Goal: Task Accomplishment & Management: Manage account settings

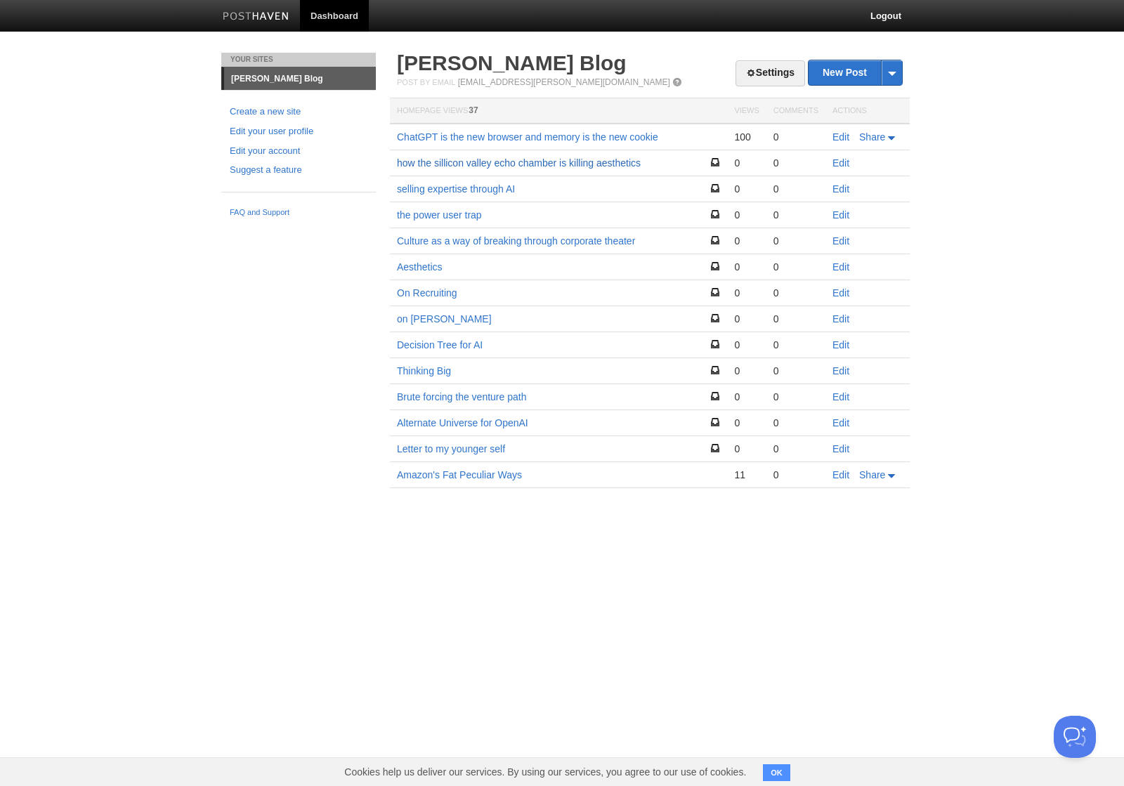
click at [621, 160] on link "how the sillicon valley echo chamber is killing aesthetics" at bounding box center [519, 162] width 244 height 11
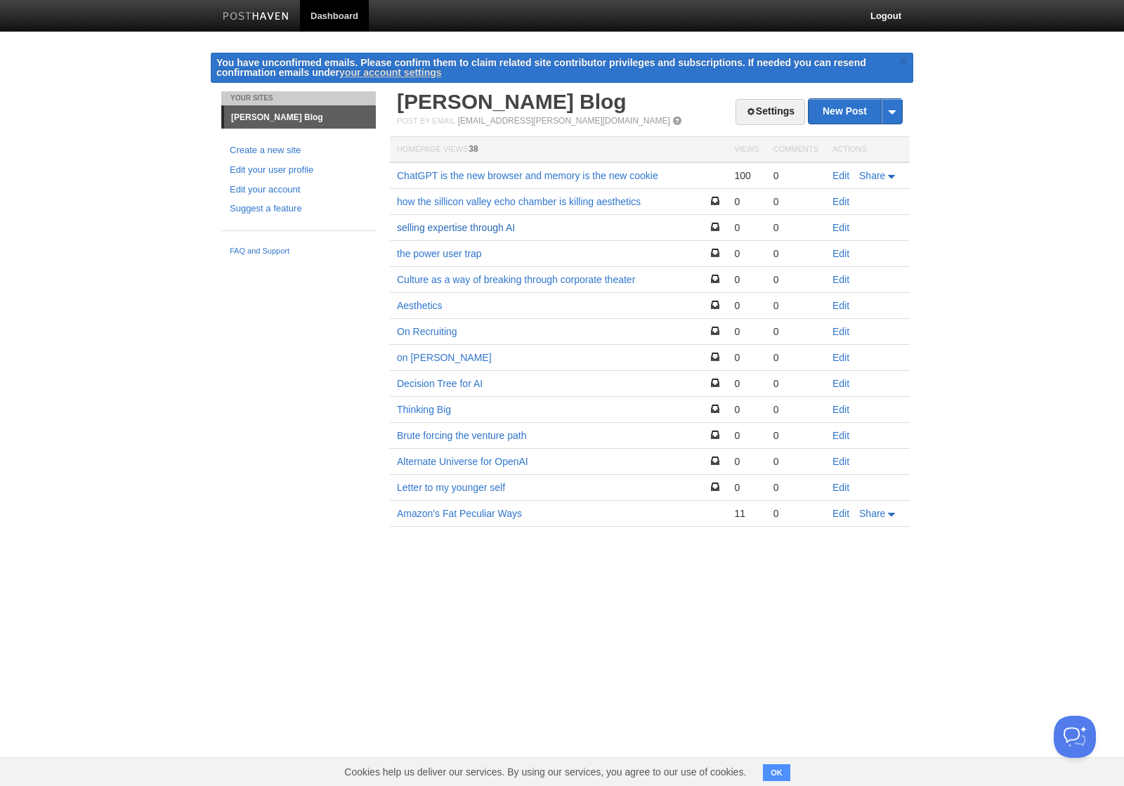
click at [483, 230] on link "selling expertise through AI" at bounding box center [456, 227] width 118 height 11
click at [471, 254] on link "the power user trap" at bounding box center [439, 253] width 85 height 11
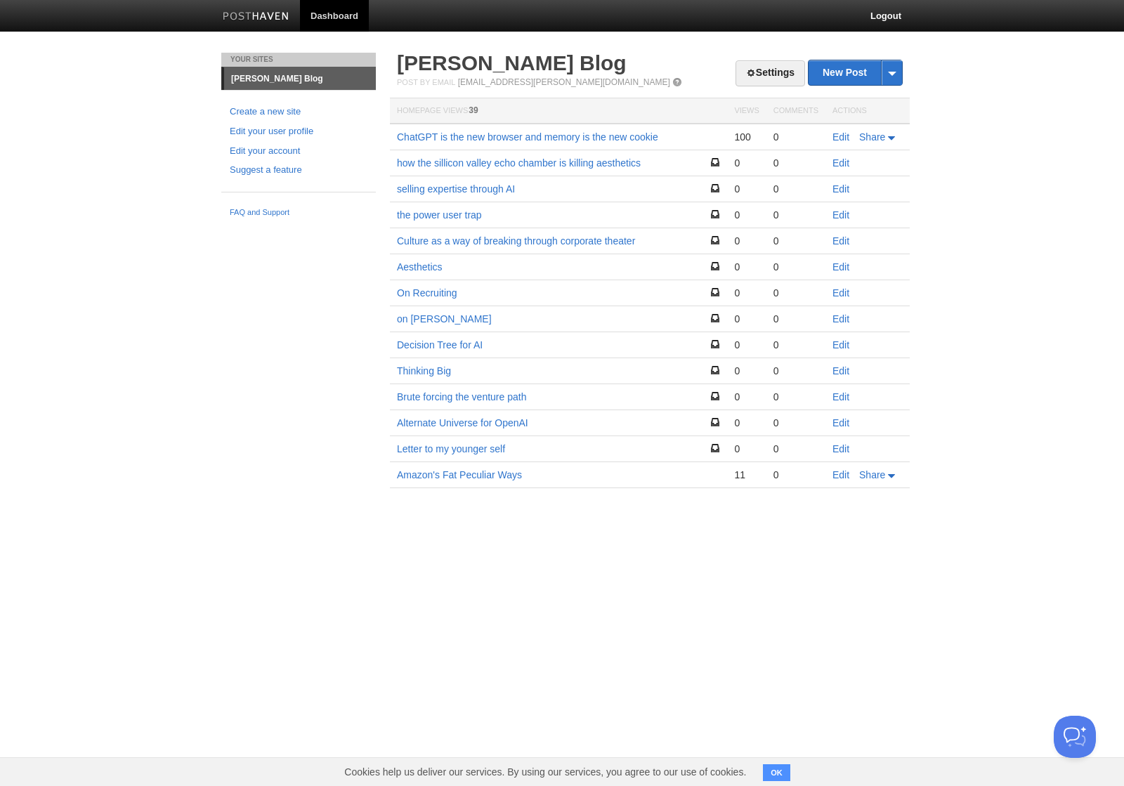
click at [456, 247] on td "Culture as a way of breaking through corporate theater" at bounding box center [558, 241] width 337 height 26
click at [456, 244] on link "Culture as a way of breaking through corporate theater" at bounding box center [516, 240] width 238 height 11
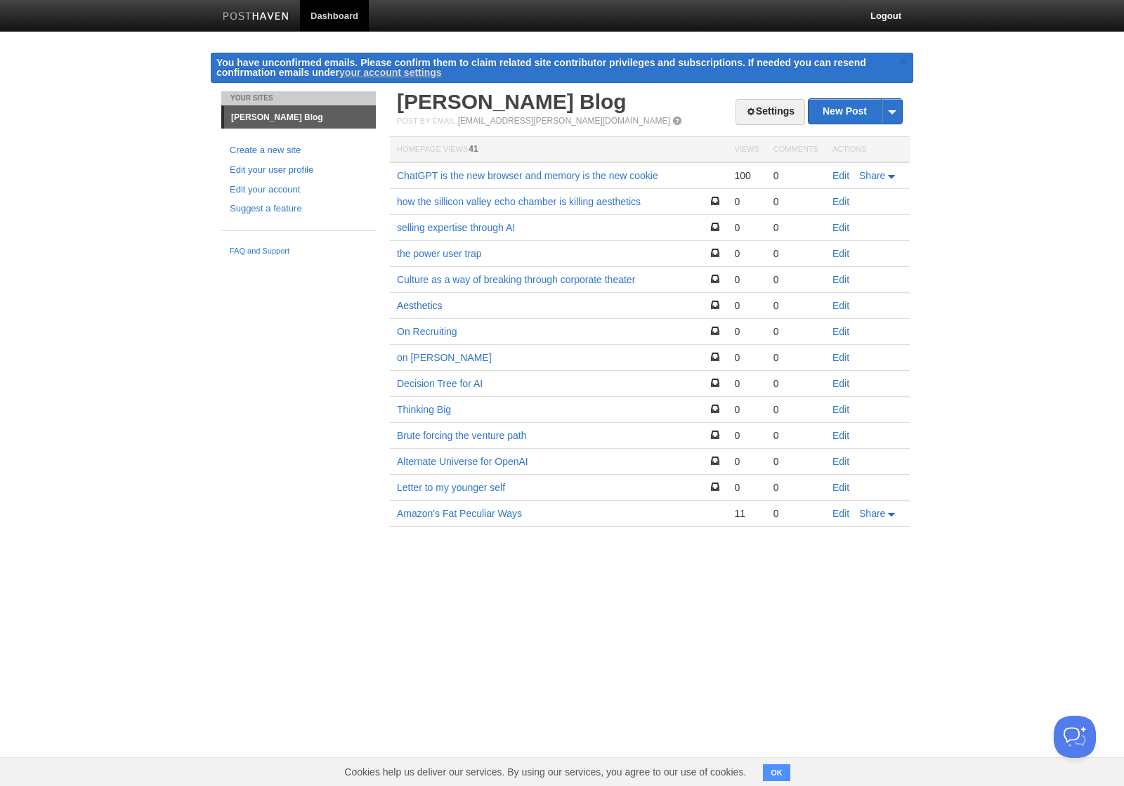
click at [432, 303] on link "Aesthetics" at bounding box center [420, 305] width 46 height 11
click at [430, 333] on link "On Recruiting" at bounding box center [427, 331] width 60 height 11
click at [426, 353] on link "on [PERSON_NAME]" at bounding box center [444, 357] width 95 height 11
click at [478, 383] on link "Decision Tree for AI" at bounding box center [440, 383] width 86 height 11
click at [433, 413] on link "Thinking Big" at bounding box center [424, 409] width 54 height 11
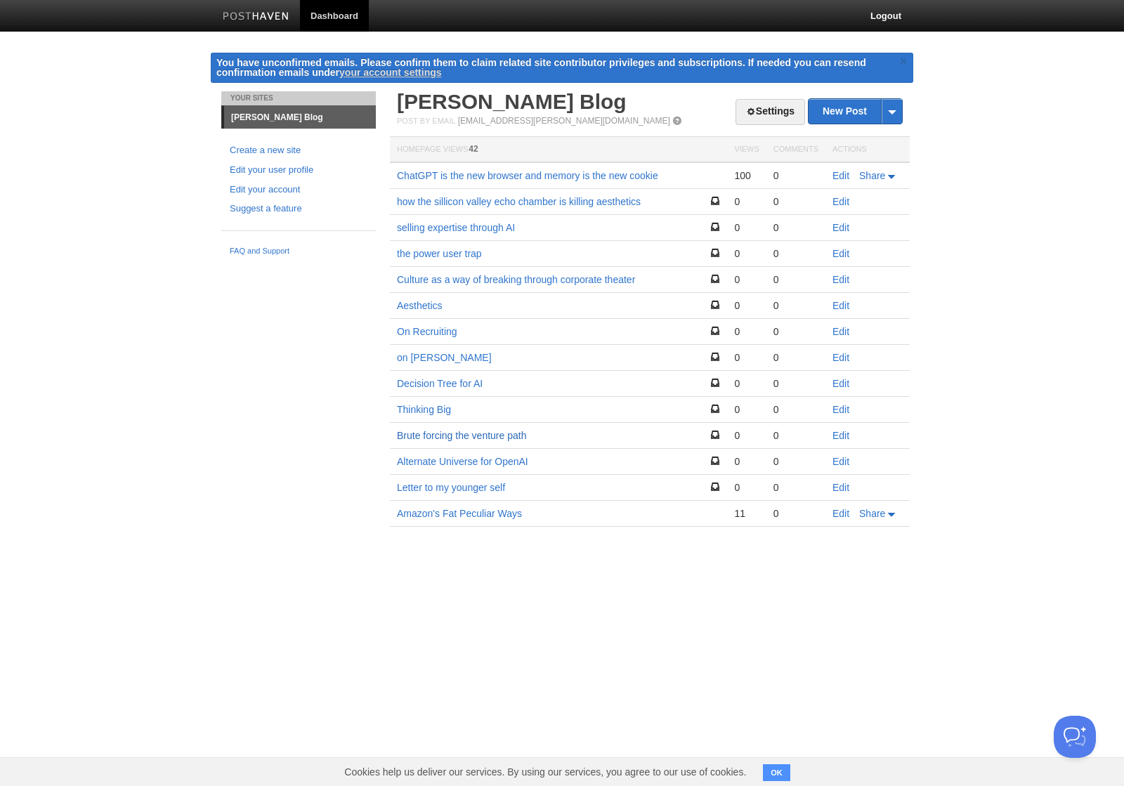
click at [475, 439] on link "Brute forcing the venture path" at bounding box center [461, 435] width 129 height 11
click at [475, 466] on link "Alternate Universe for OpenAI" at bounding box center [462, 461] width 131 height 11
click at [486, 492] on link "Letter to my younger self" at bounding box center [451, 487] width 108 height 11
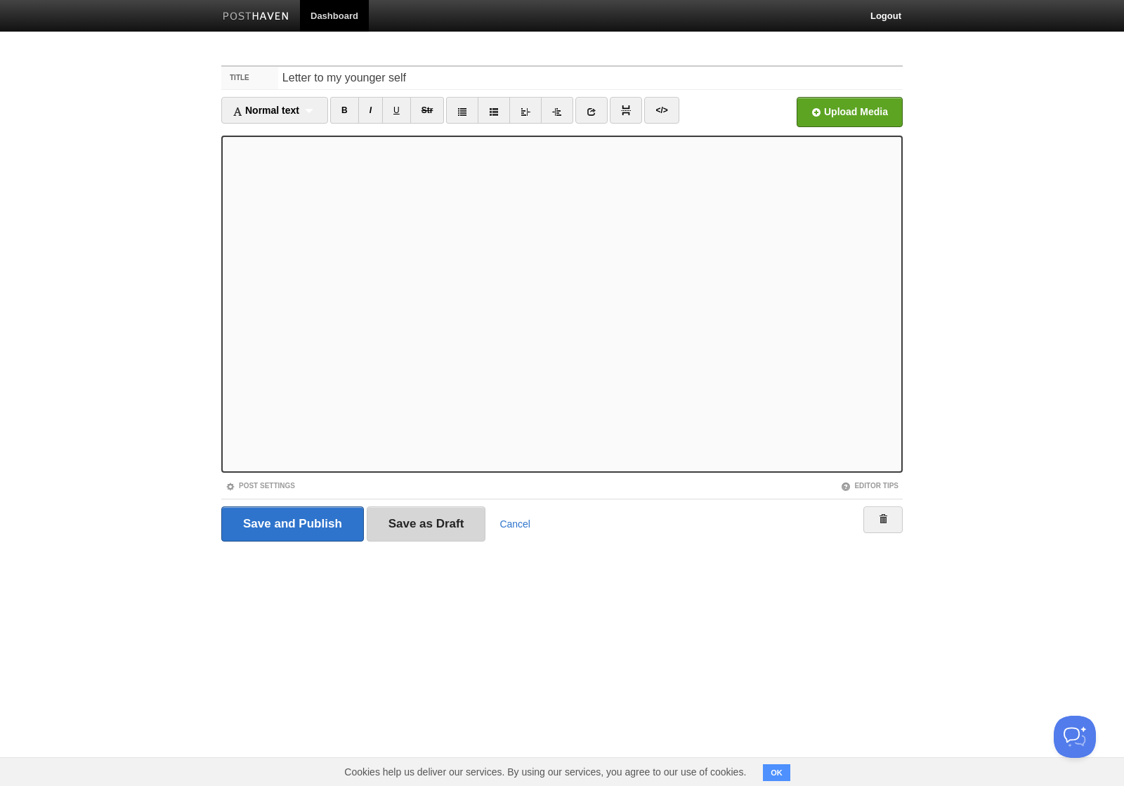
click at [423, 532] on input "Save as Draft" at bounding box center [426, 523] width 119 height 35
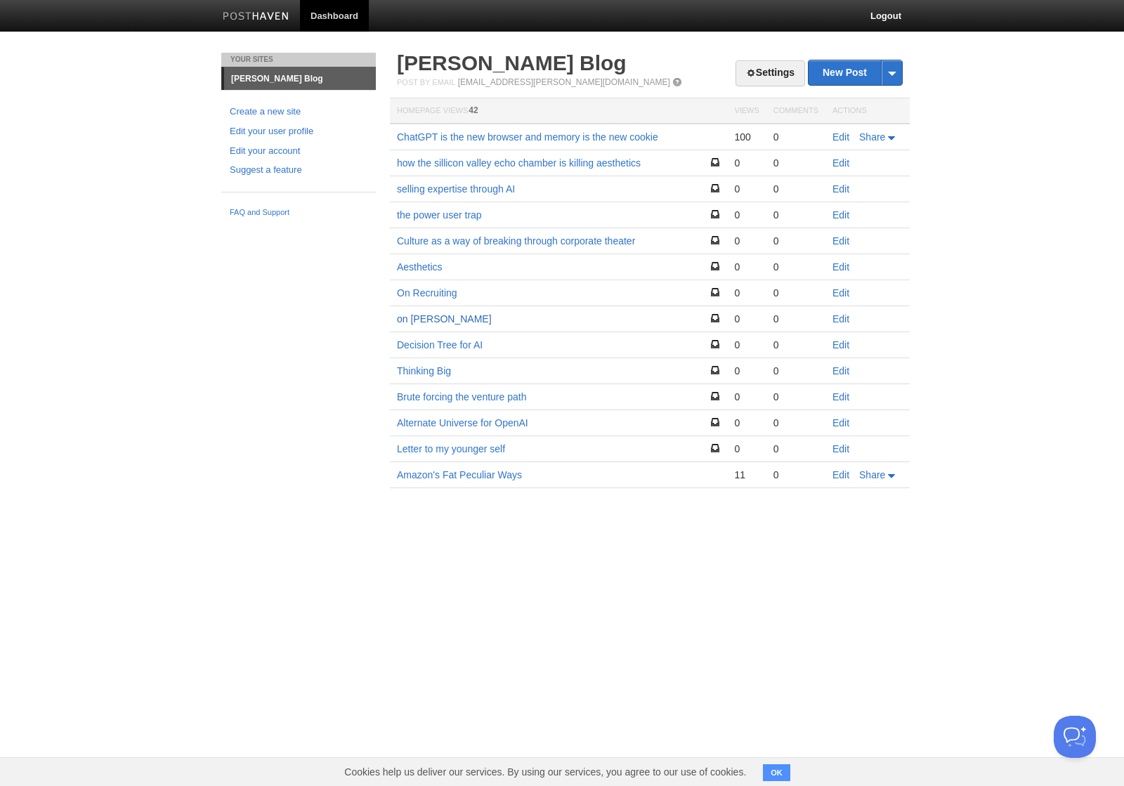
click at [421, 320] on link "on [PERSON_NAME]" at bounding box center [444, 318] width 95 height 11
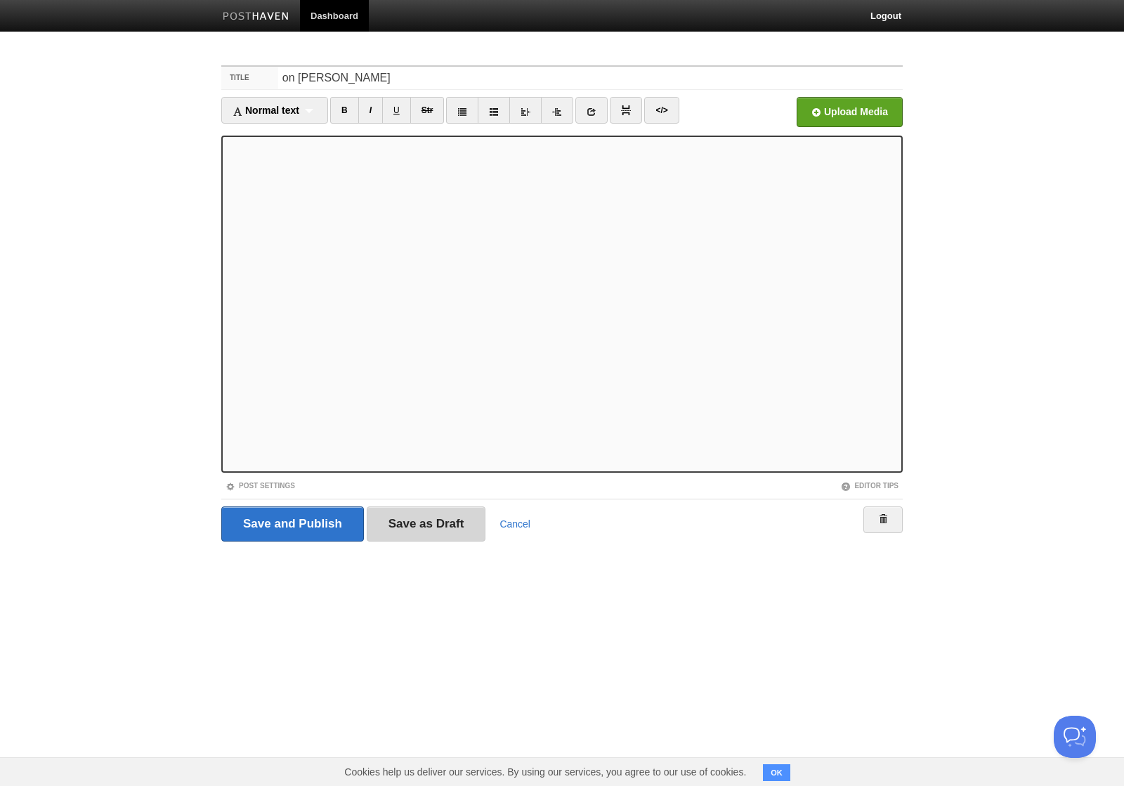
click at [419, 523] on input "Save as Draft" at bounding box center [426, 523] width 119 height 35
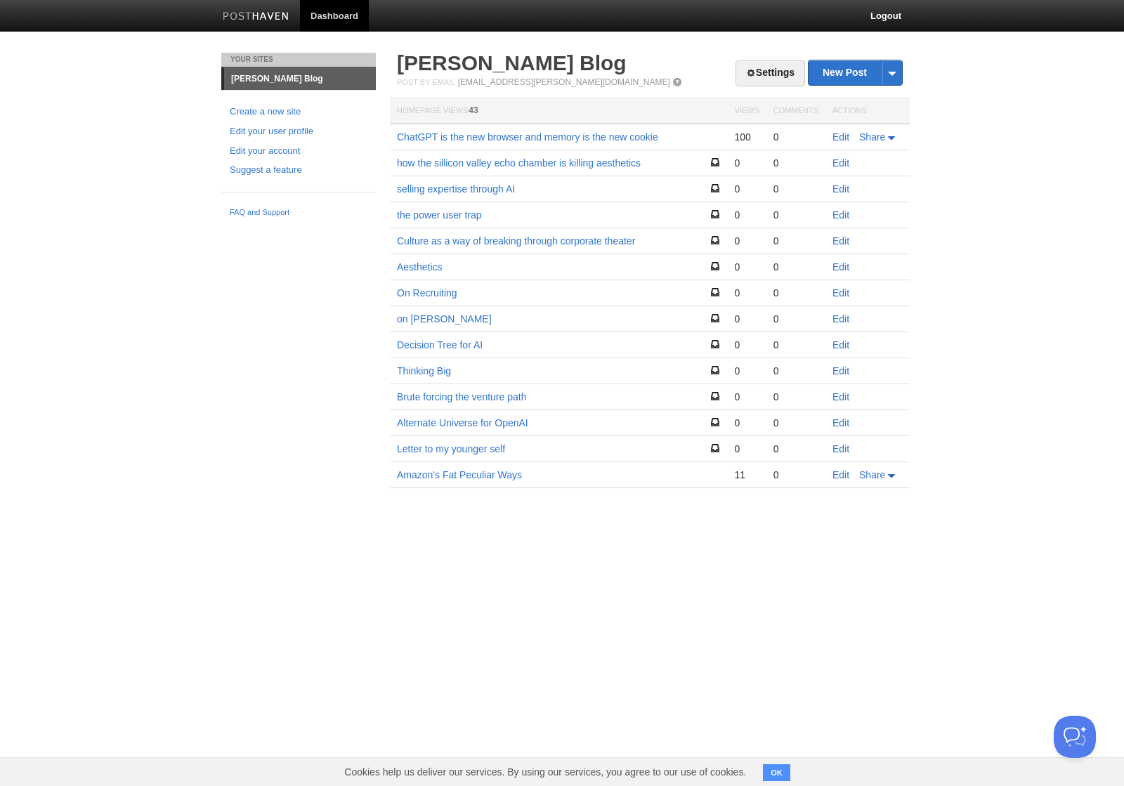
click at [263, 13] on img at bounding box center [256, 17] width 67 height 11
